Goal: Task Accomplishment & Management: Manage account settings

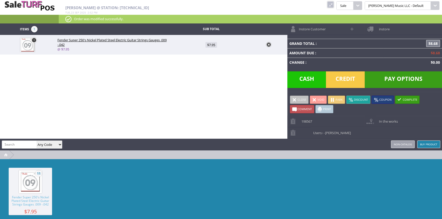
click at [386, 77] on span "Pay Options" at bounding box center [403, 79] width 77 height 17
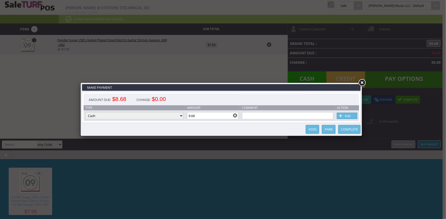
click at [343, 114] on span at bounding box center [340, 116] width 5 height 6
type input "0"
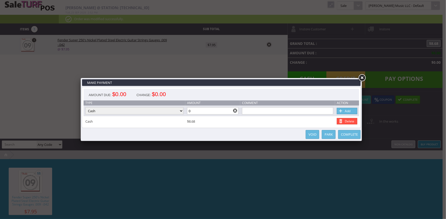
click at [344, 136] on link "Complete" at bounding box center [349, 134] width 22 height 9
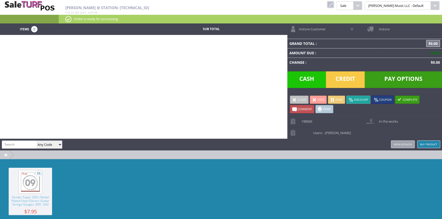
click at [334, 5] on link at bounding box center [330, 4] width 7 height 7
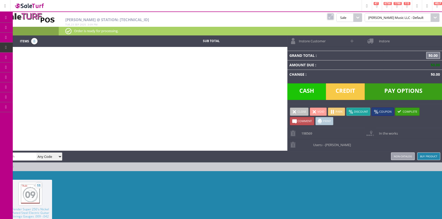
click at [41, 57] on span "Order List" at bounding box center [37, 57] width 15 height 5
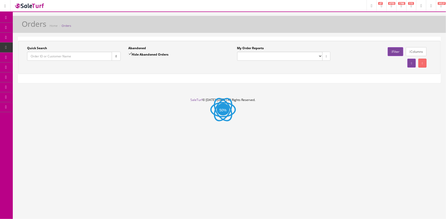
click at [46, 56] on input "Quick Search" at bounding box center [69, 56] width 85 height 9
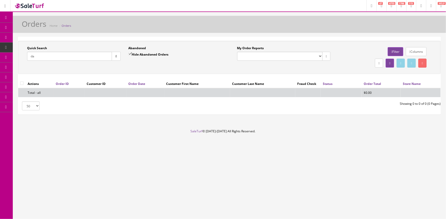
type input "d"
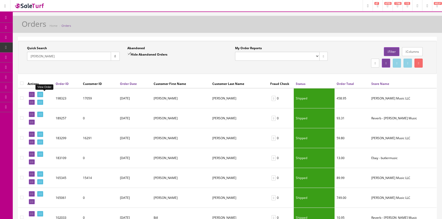
type input "wirth"
click at [41, 94] on link at bounding box center [40, 94] width 6 height 5
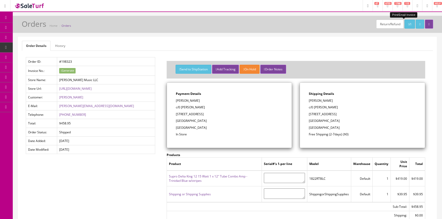
click at [411, 24] on icon at bounding box center [411, 24] width 1 height 3
click at [36, 56] on span "Customer Accounts" at bounding box center [44, 57] width 28 height 4
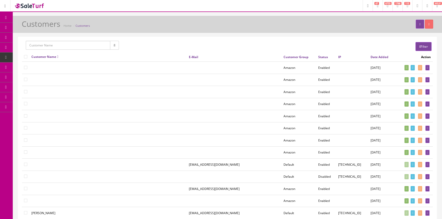
click at [70, 43] on input "text" at bounding box center [68, 45] width 85 height 9
type input "[PERSON_NAME]"
click at [113, 43] on button "button" at bounding box center [114, 45] width 9 height 9
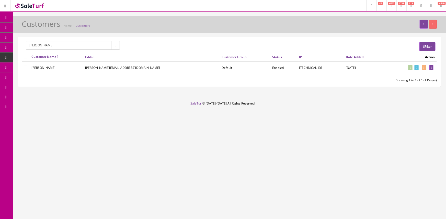
click at [122, 67] on td "[PERSON_NAME][EMAIL_ADDRESS][DOMAIN_NAME]" at bounding box center [151, 68] width 136 height 12
click at [122, 68] on td "[PERSON_NAME][EMAIL_ADDRESS][DOMAIN_NAME]" at bounding box center [151, 68] width 136 height 12
click at [431, 68] on icon at bounding box center [430, 67] width 1 height 3
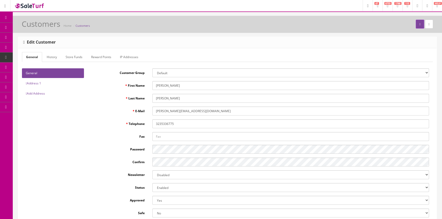
type input "[PERSON_NAME]"
click at [54, 56] on link "History" at bounding box center [52, 57] width 18 height 10
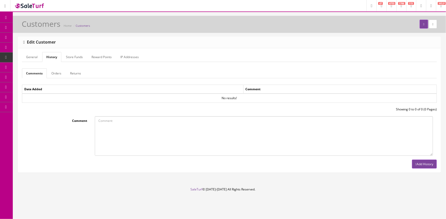
click at [34, 58] on link "General" at bounding box center [32, 57] width 20 height 10
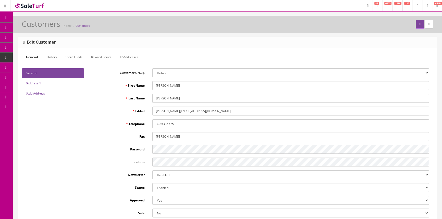
click at [6, 17] on icon at bounding box center [5, 18] width 5 height 4
